Goal: Task Accomplishment & Management: Manage account settings

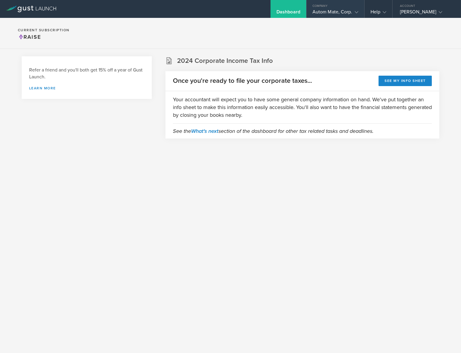
click at [339, 9] on div "Autom Mate, Corp." at bounding box center [335, 13] width 46 height 9
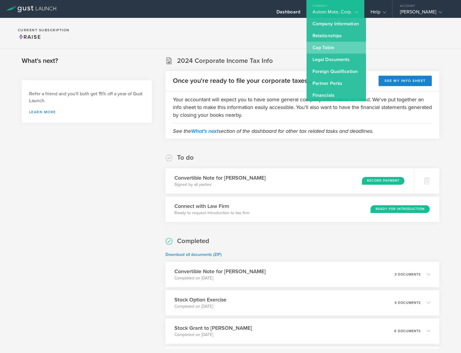
click at [332, 46] on link "Cap Table" at bounding box center [337, 48] width 60 height 12
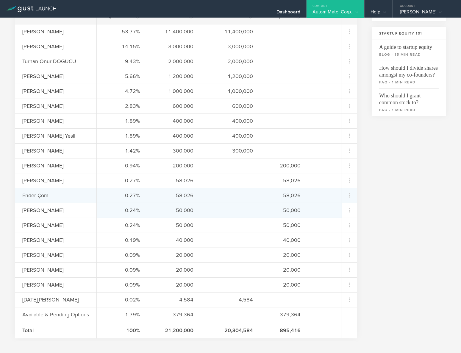
scroll to position [189, 0]
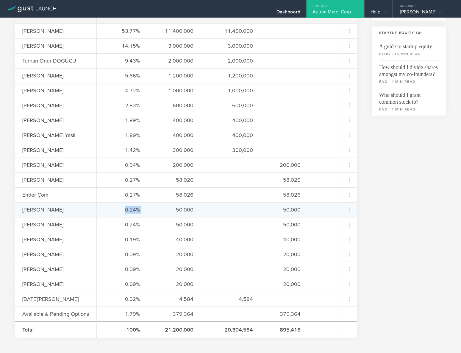
drag, startPoint x: 135, startPoint y: 208, endPoint x: 151, endPoint y: 208, distance: 15.8
click at [151, 208] on div "0.24% 50,000 50,000" at bounding box center [219, 209] width 245 height 15
drag, startPoint x: 122, startPoint y: 208, endPoint x: 158, endPoint y: 211, distance: 35.9
click at [158, 211] on div "0.24% 50,000 50,000" at bounding box center [219, 209] width 245 height 15
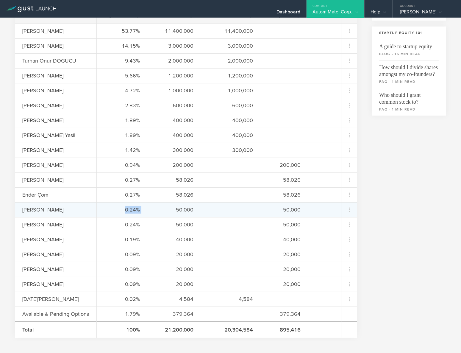
click at [158, 211] on div "50,000" at bounding box center [174, 210] width 39 height 8
